Goal: Check status

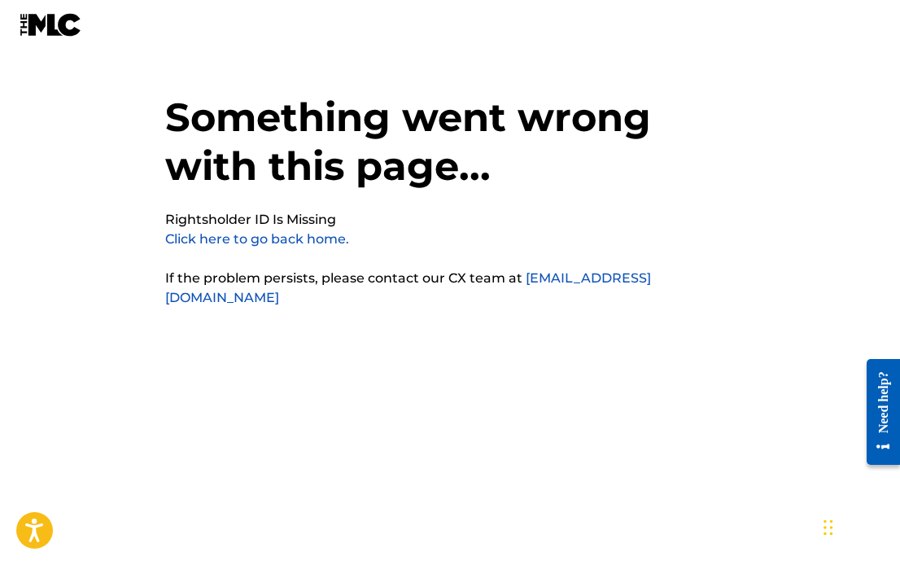
click at [312, 236] on link "Click here to go back home." at bounding box center [257, 238] width 184 height 15
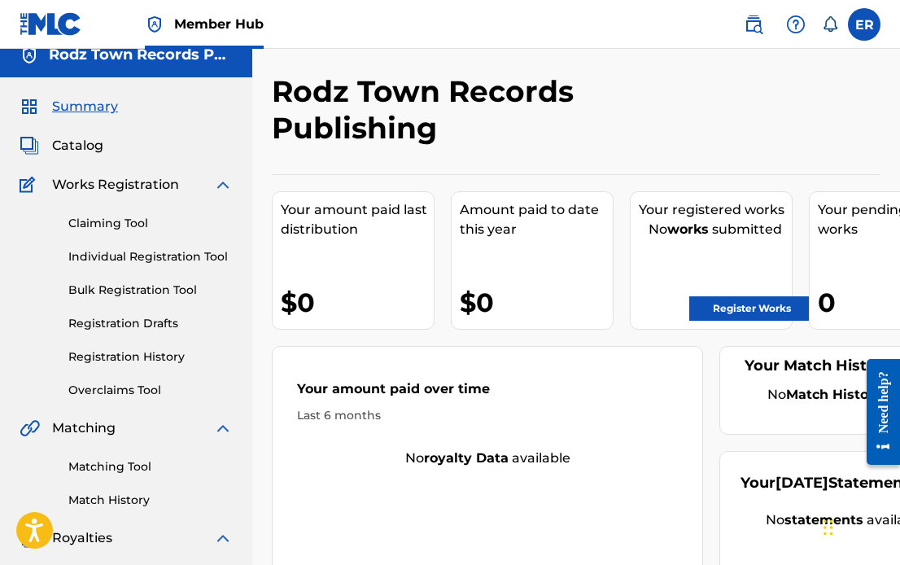
scroll to position [22, 0]
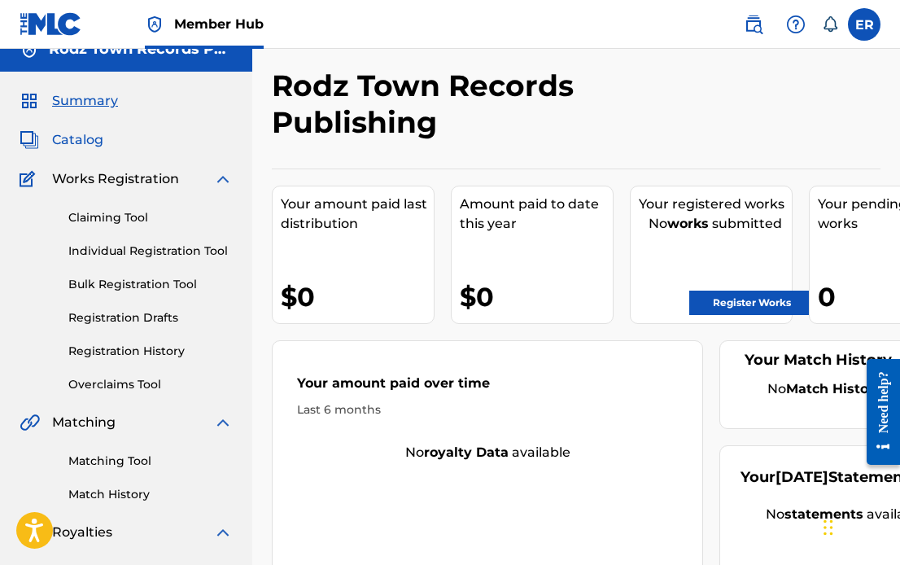
click at [92, 145] on span "Catalog" at bounding box center [77, 140] width 51 height 20
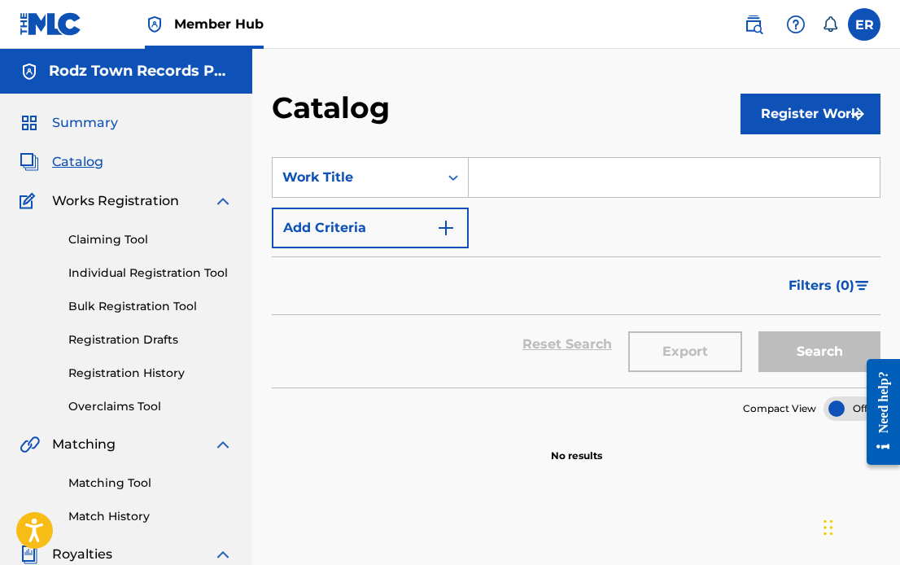
click at [83, 129] on span "Summary" at bounding box center [85, 123] width 66 height 20
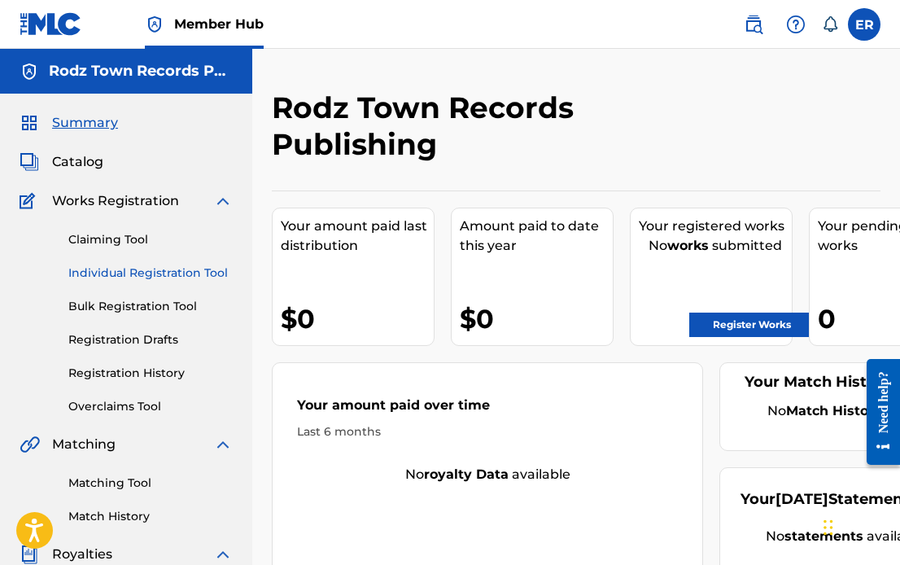
click at [119, 272] on link "Individual Registration Tool" at bounding box center [150, 272] width 164 height 17
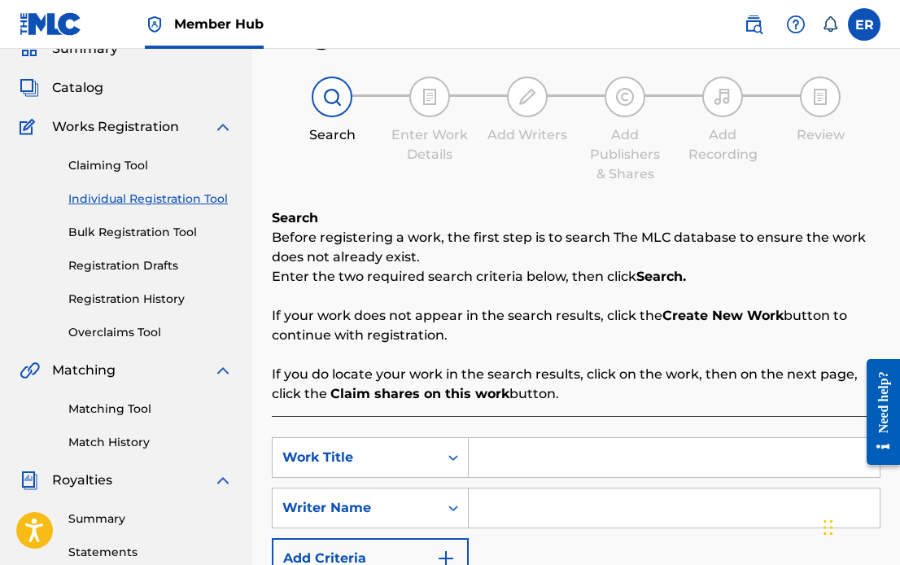
scroll to position [72, 0]
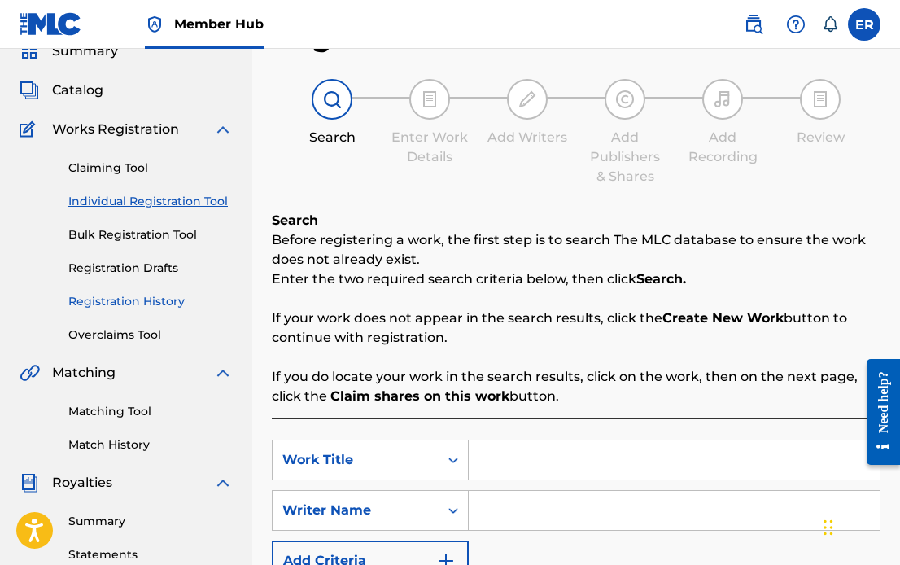
click at [115, 297] on link "Registration History" at bounding box center [150, 301] width 164 height 17
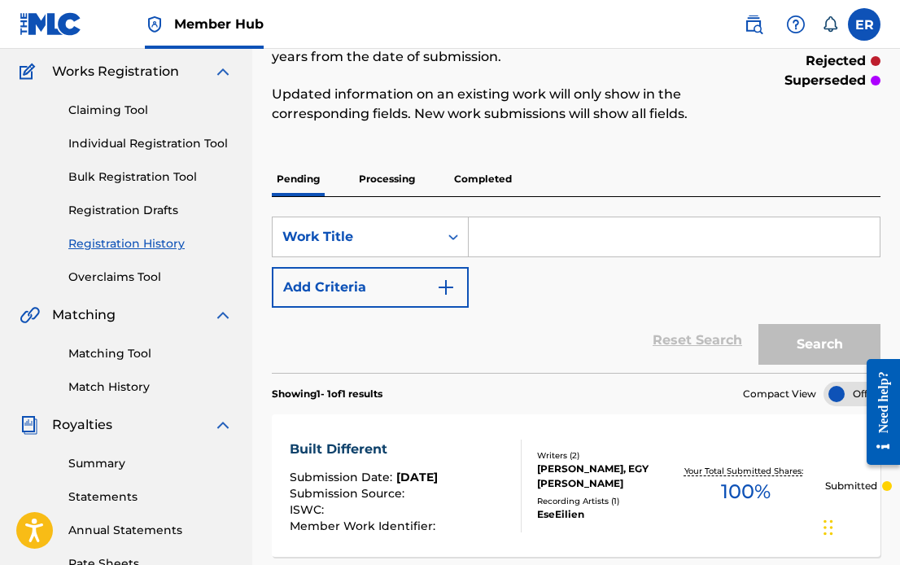
scroll to position [129, 0]
click at [378, 177] on p "Processing" at bounding box center [387, 180] width 66 height 34
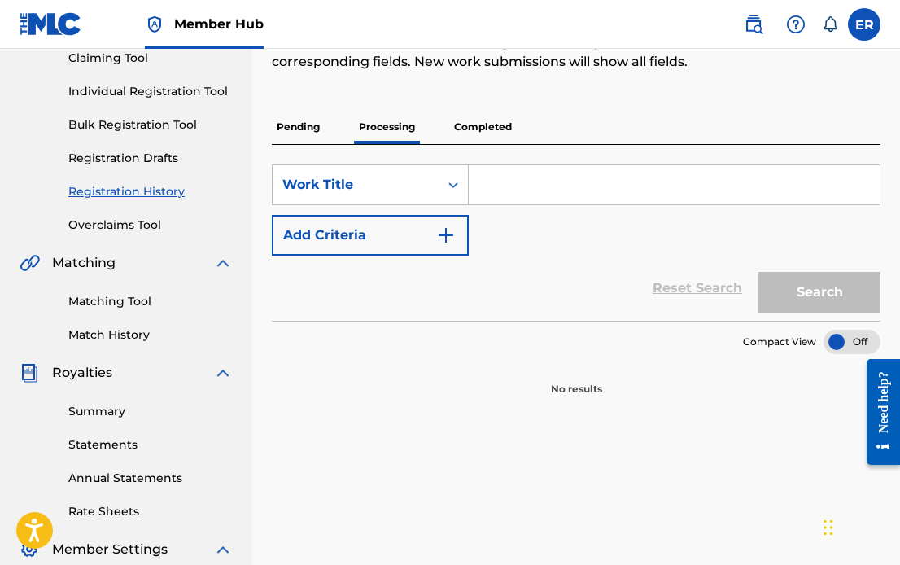
scroll to position [134, 0]
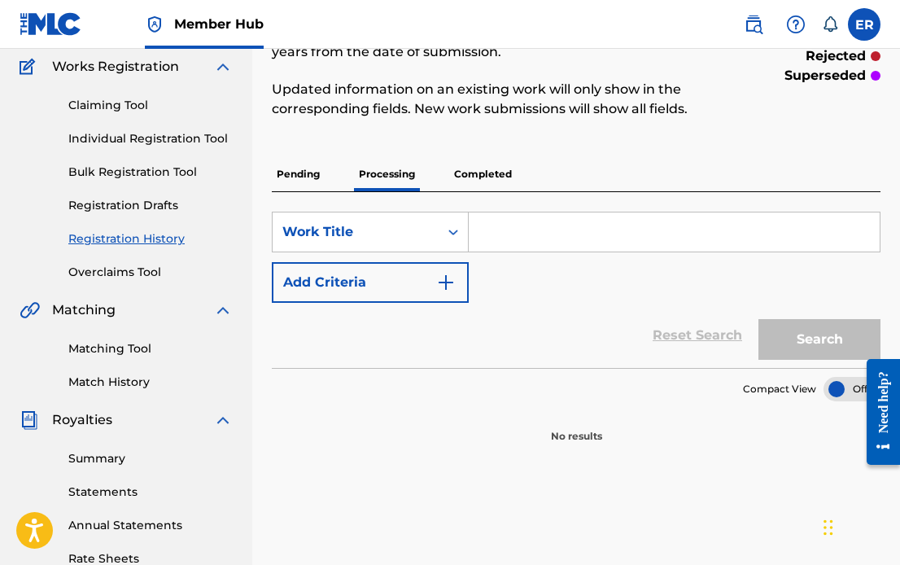
click at [488, 180] on p "Completed" at bounding box center [483, 174] width 68 height 34
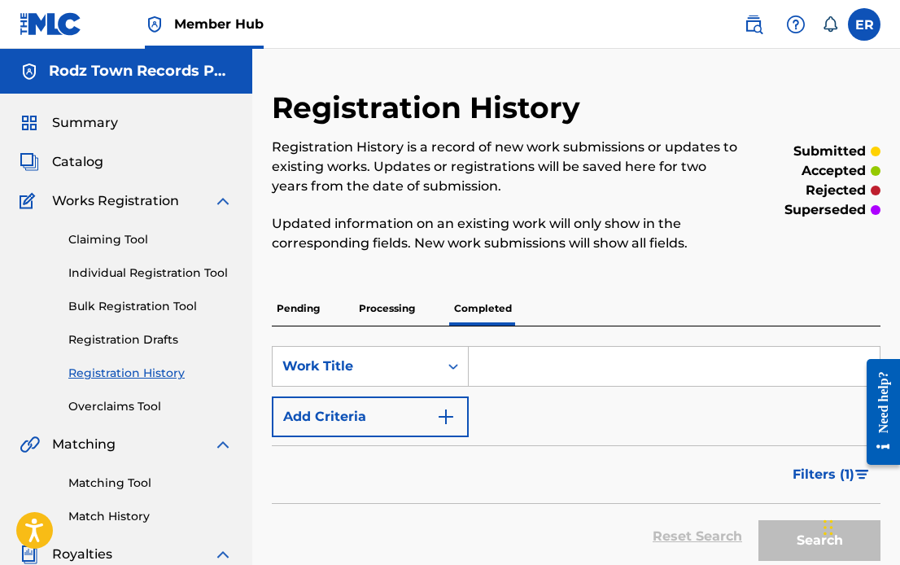
click at [307, 306] on p "Pending" at bounding box center [298, 308] width 53 height 34
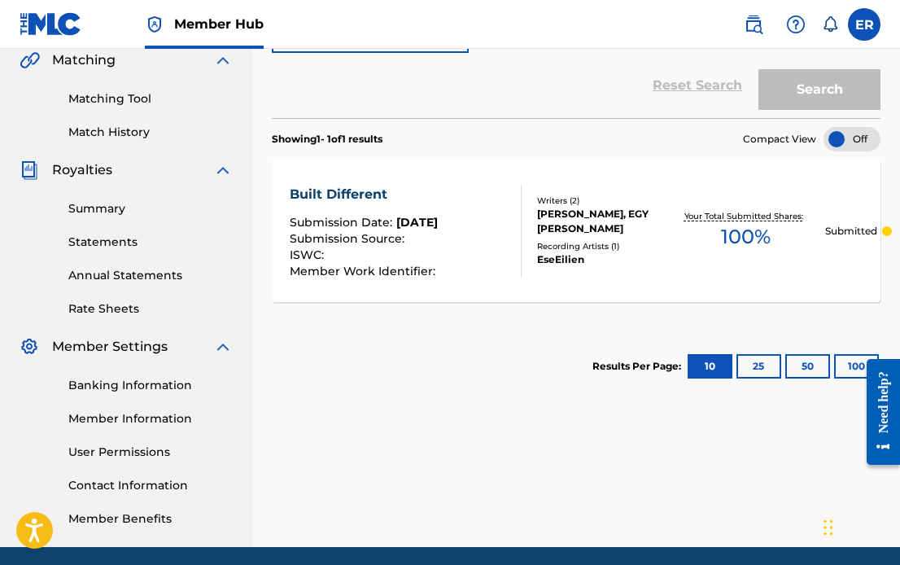
scroll to position [383, 0]
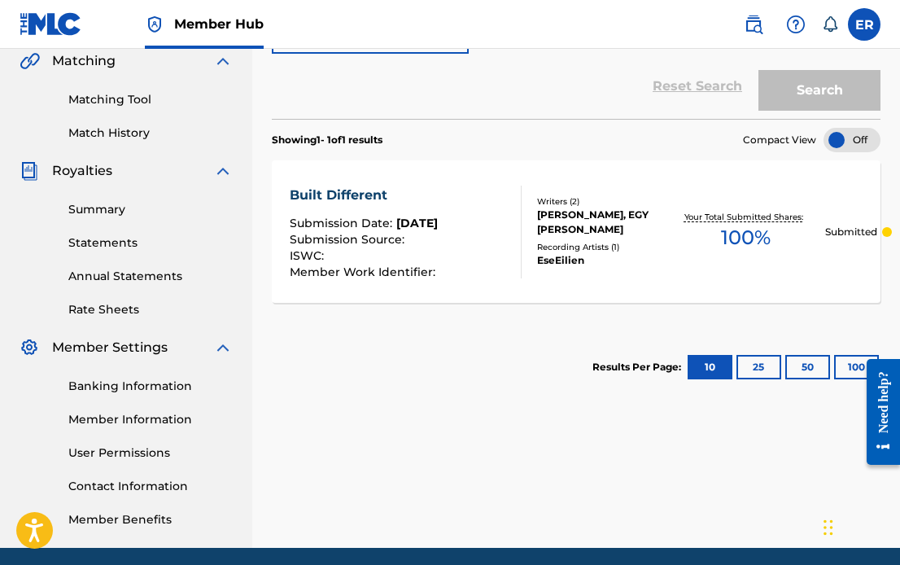
click at [439, 260] on div "ISWC :" at bounding box center [365, 258] width 150 height 16
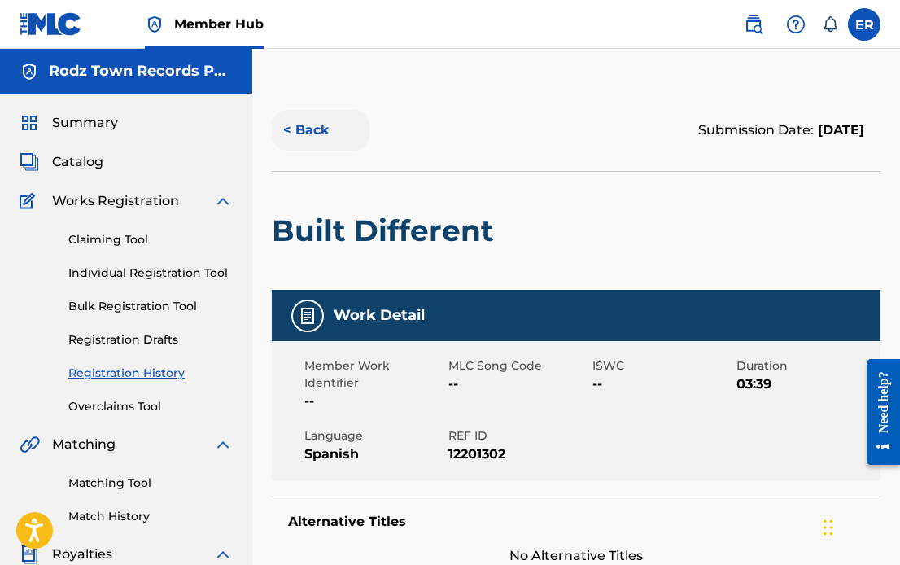
click at [314, 121] on button "< Back" at bounding box center [321, 130] width 98 height 41
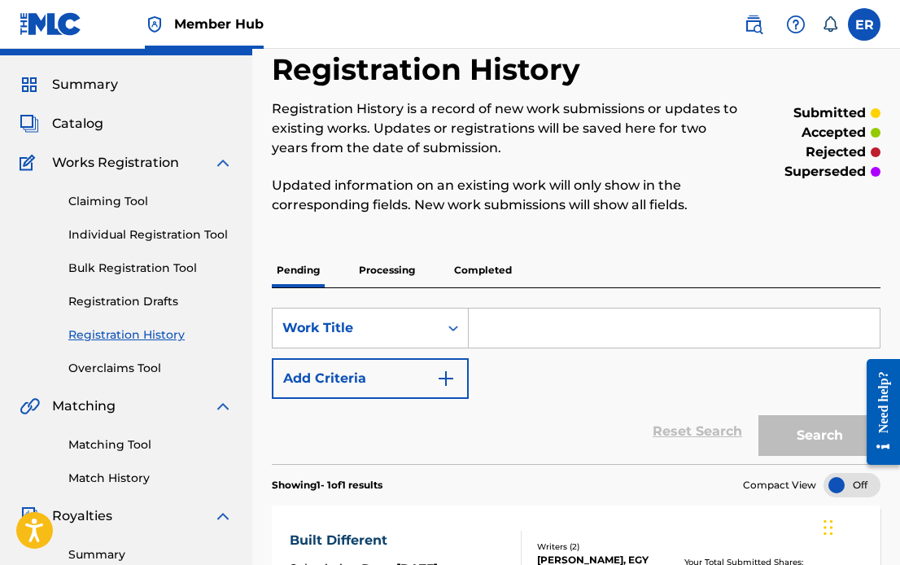
scroll to position [57, 0]
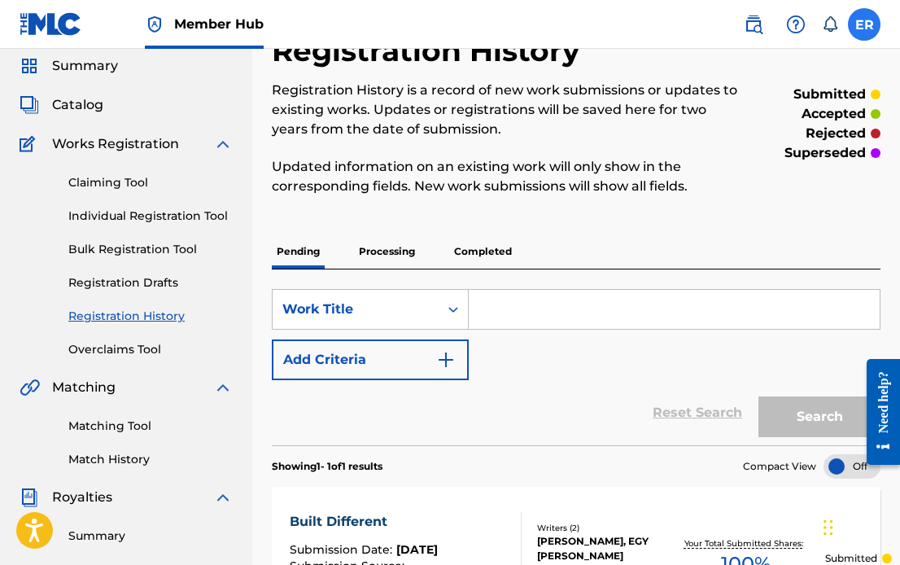
click at [865, 31] on label at bounding box center [864, 24] width 33 height 33
click at [864, 24] on input "ER Edgardo Rodriguez egy.rodriguez@gmail.com Notification Preferences Profile L…" at bounding box center [864, 24] width 0 height 0
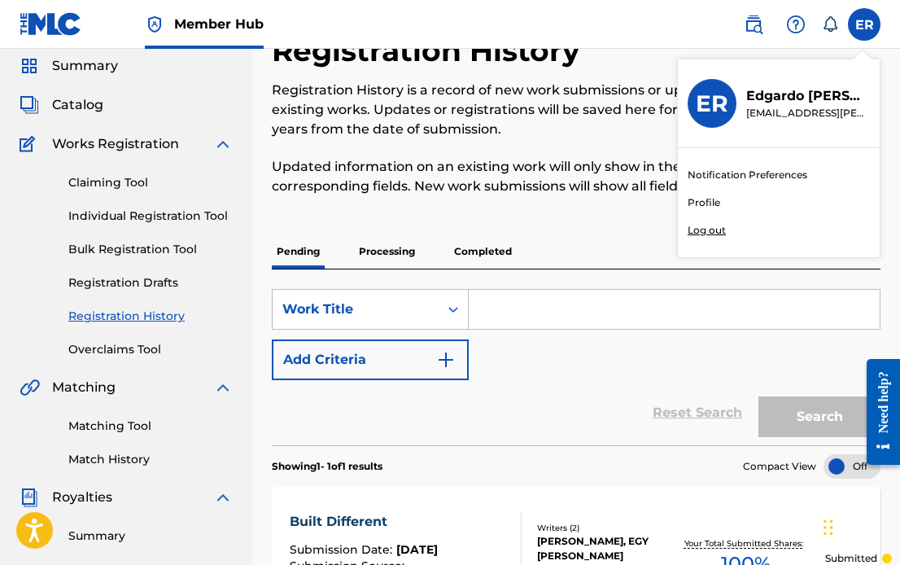
click at [709, 230] on p "Log out" at bounding box center [707, 230] width 38 height 15
click at [864, 24] on input "ER Edgardo Rodriguez egy.rodriguez@gmail.com Notification Preferences Profile L…" at bounding box center [864, 24] width 0 height 0
